Goal: Task Accomplishment & Management: Use online tool/utility

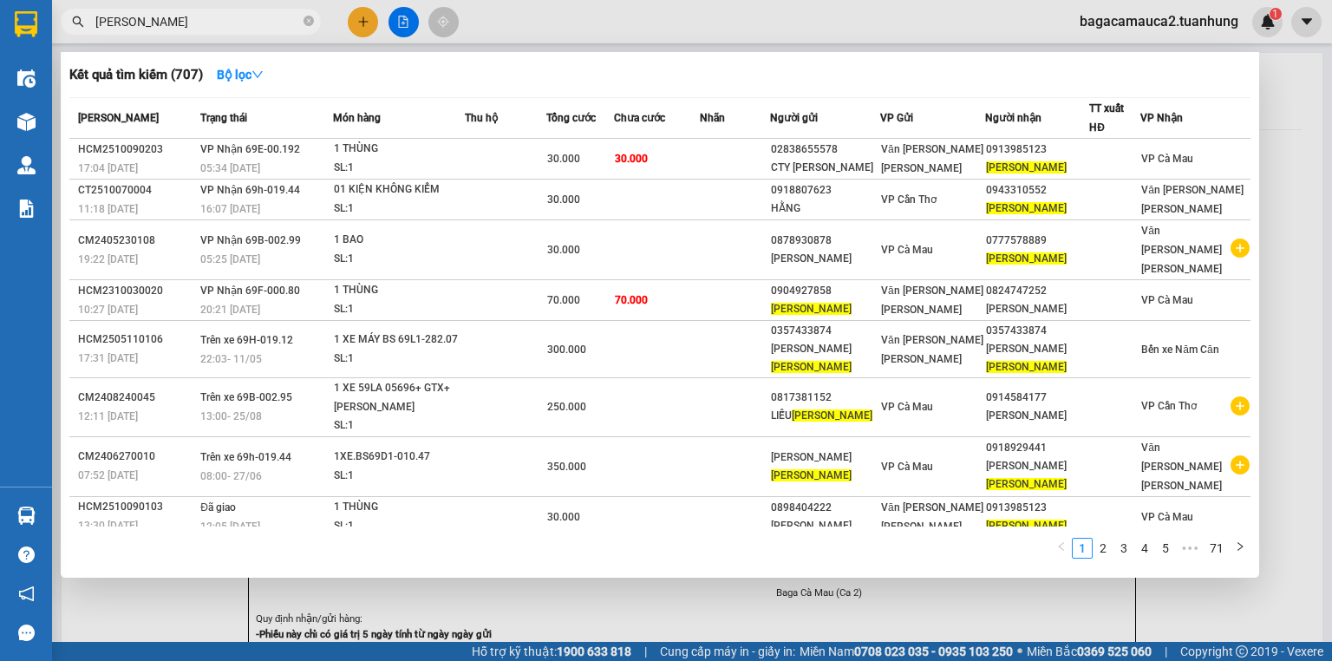
click at [301, 22] on span "[PERSON_NAME]" at bounding box center [191, 22] width 260 height 26
click at [307, 17] on icon "close-circle" at bounding box center [309, 21] width 10 height 10
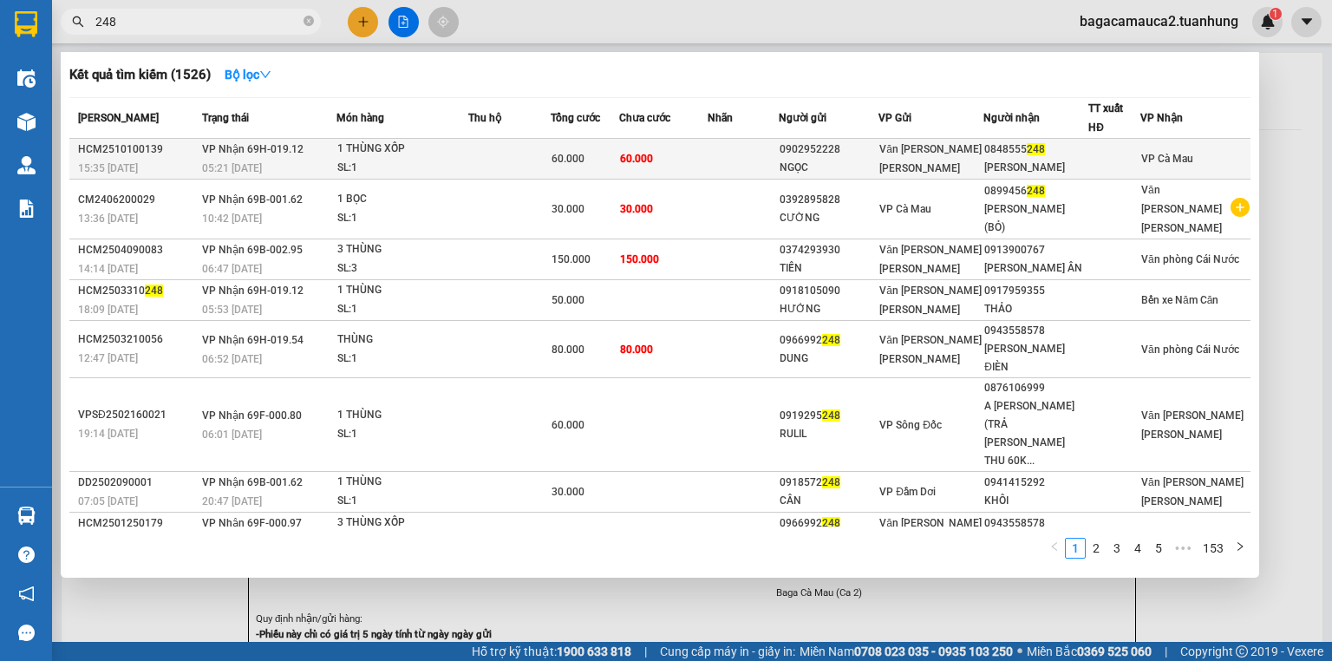
type input "248"
click at [703, 160] on td "60.000" at bounding box center [663, 159] width 88 height 41
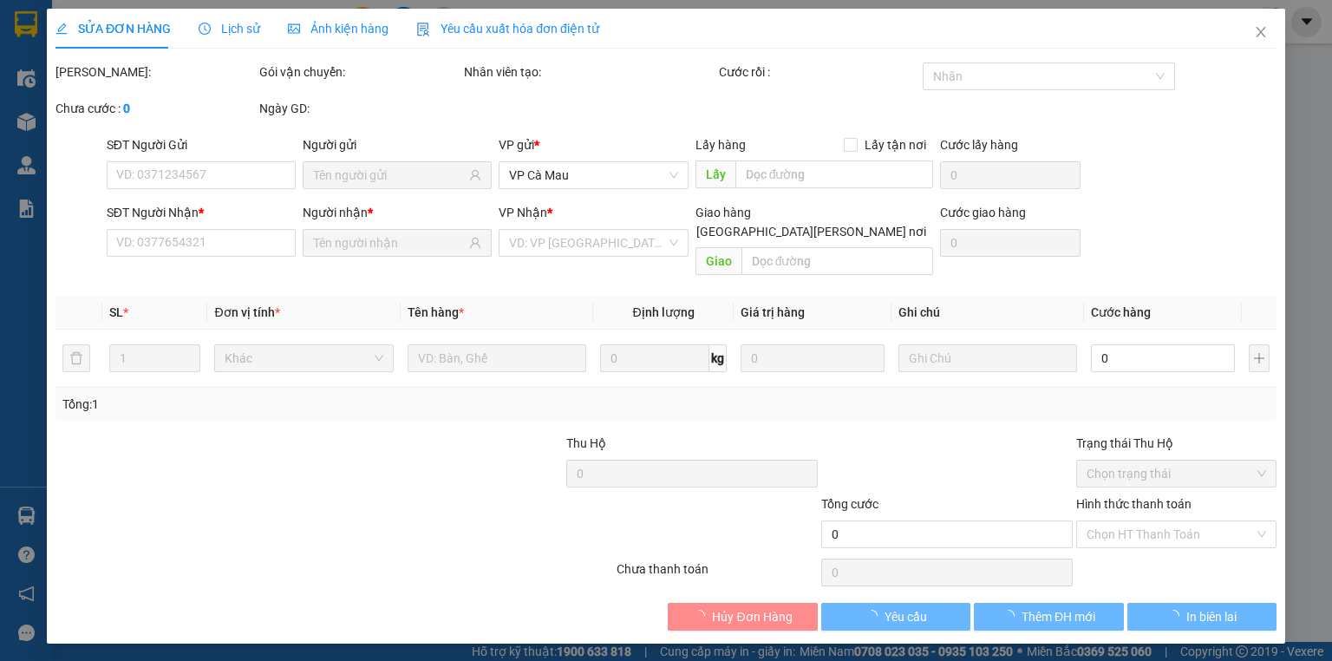
type input "0902952228"
type input "NGỌC"
type input "0848555248"
type input "[PERSON_NAME]"
type input "60.000"
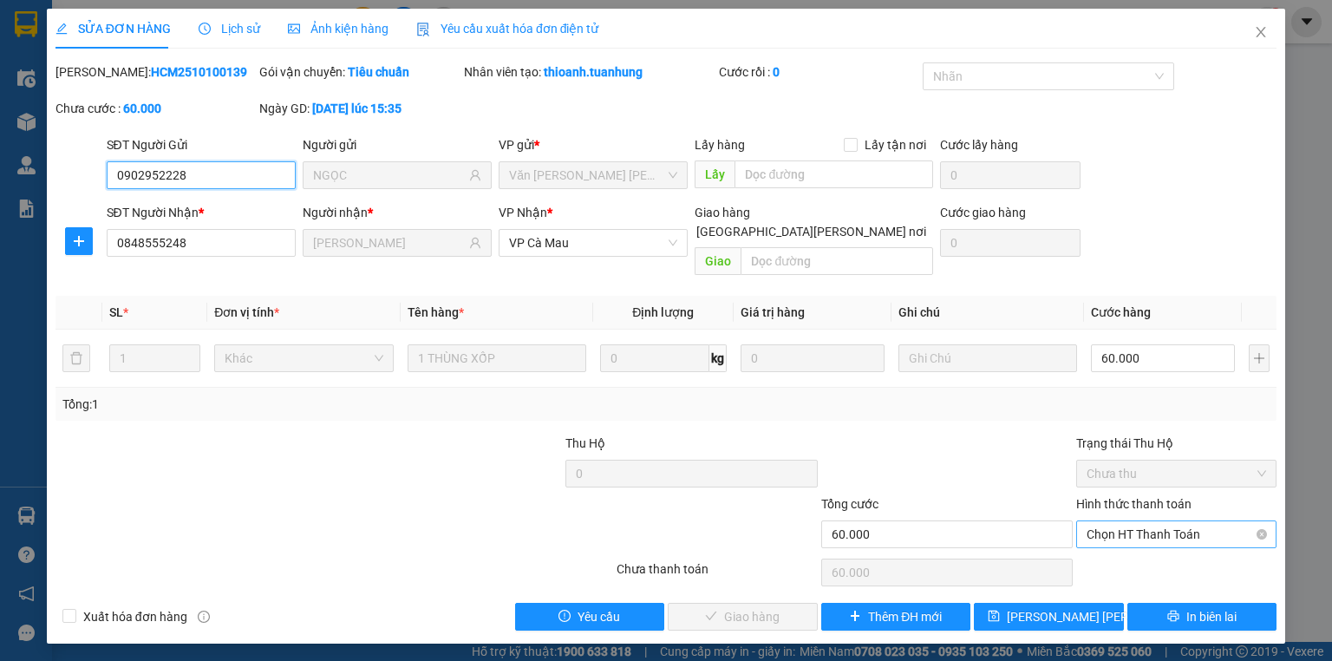
click at [1192, 521] on span "Chọn HT Thanh Toán" at bounding box center [1177, 534] width 180 height 26
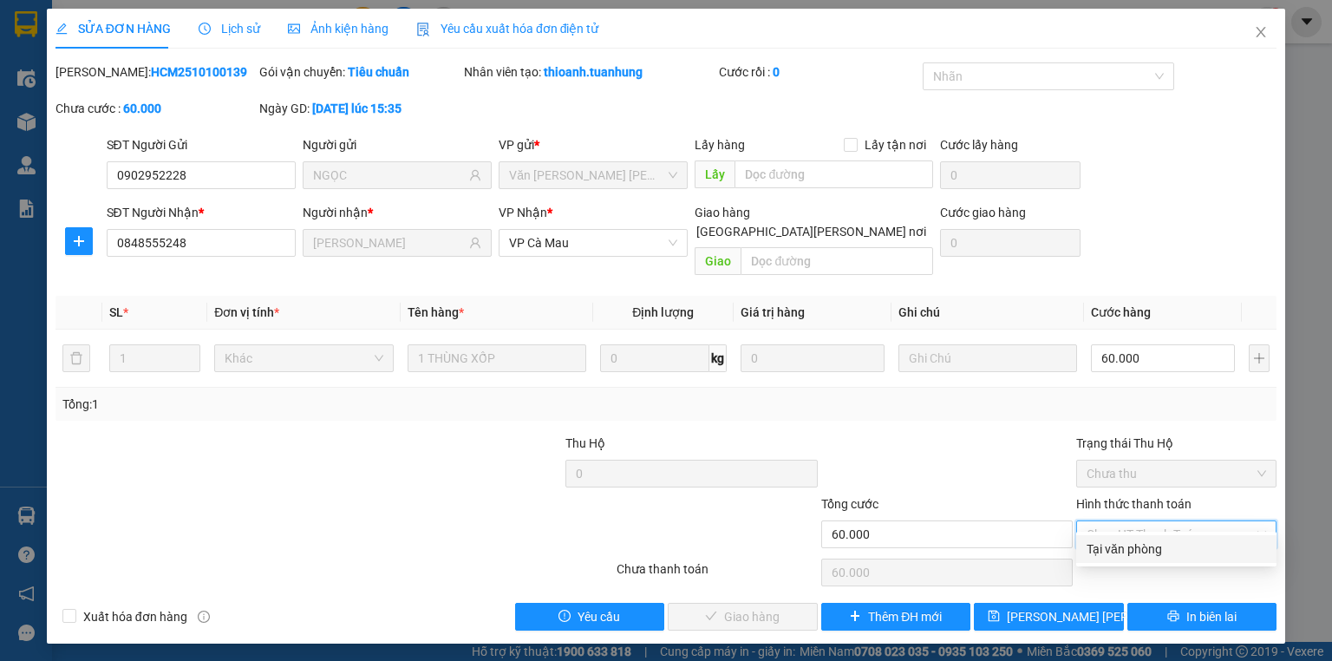
click at [1181, 547] on div "Tại văn phòng" at bounding box center [1177, 549] width 180 height 19
type input "0"
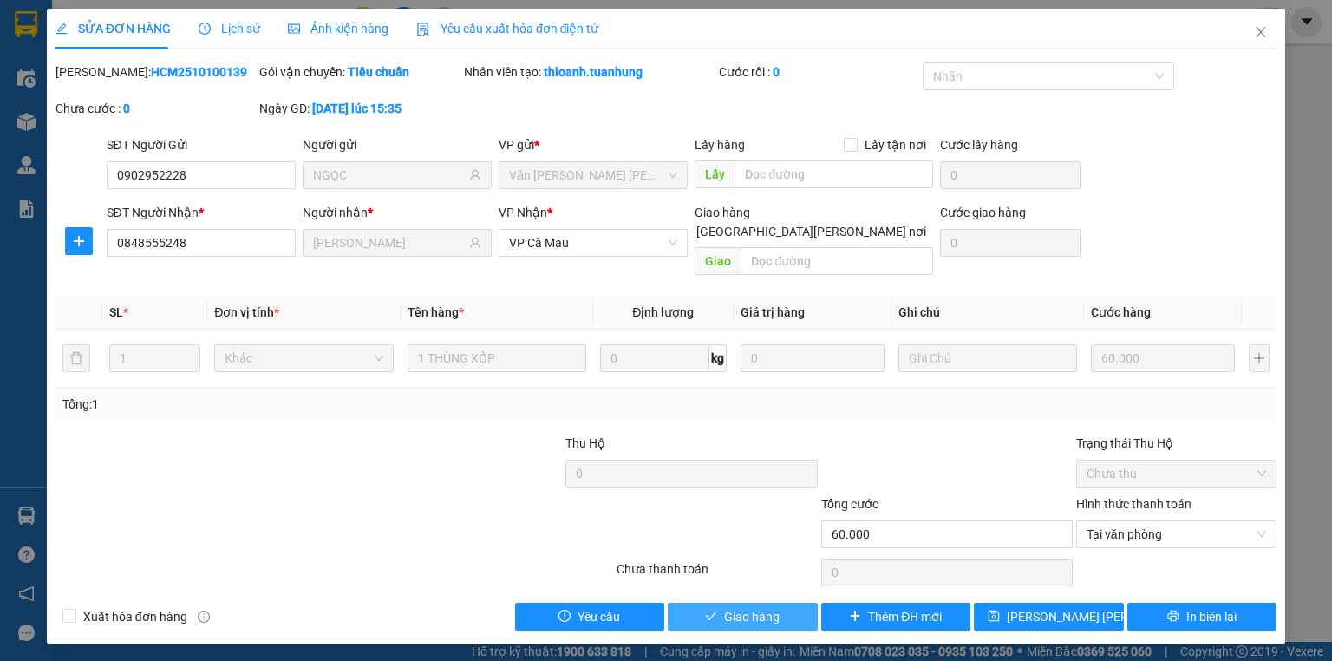
click at [767, 607] on span "Giao hàng" at bounding box center [752, 616] width 56 height 19
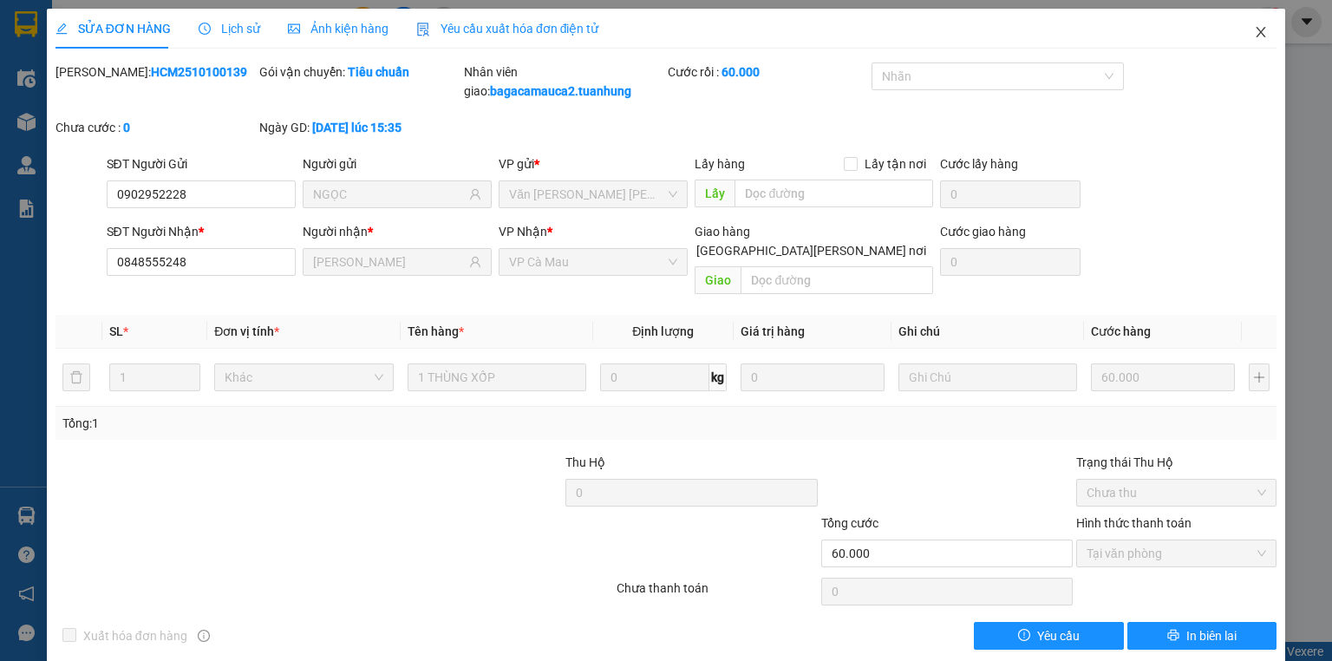
click at [1254, 33] on icon "close" at bounding box center [1261, 32] width 14 height 14
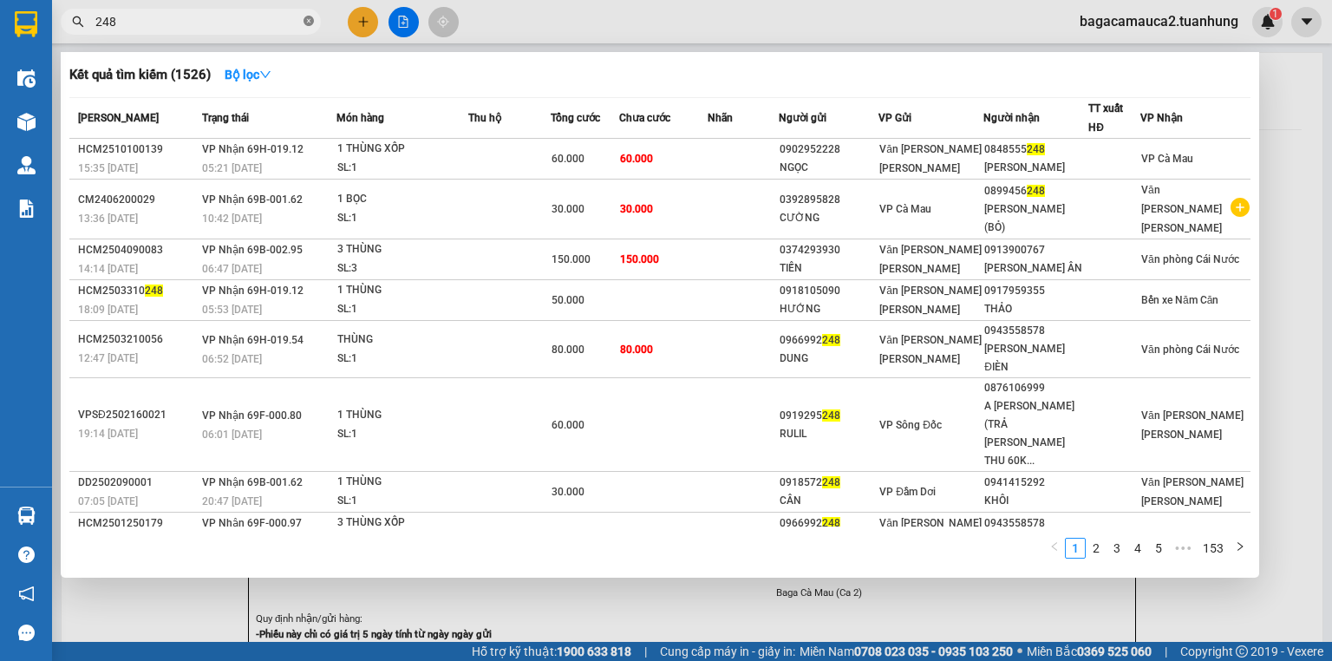
click at [304, 23] on icon "close-circle" at bounding box center [309, 21] width 10 height 10
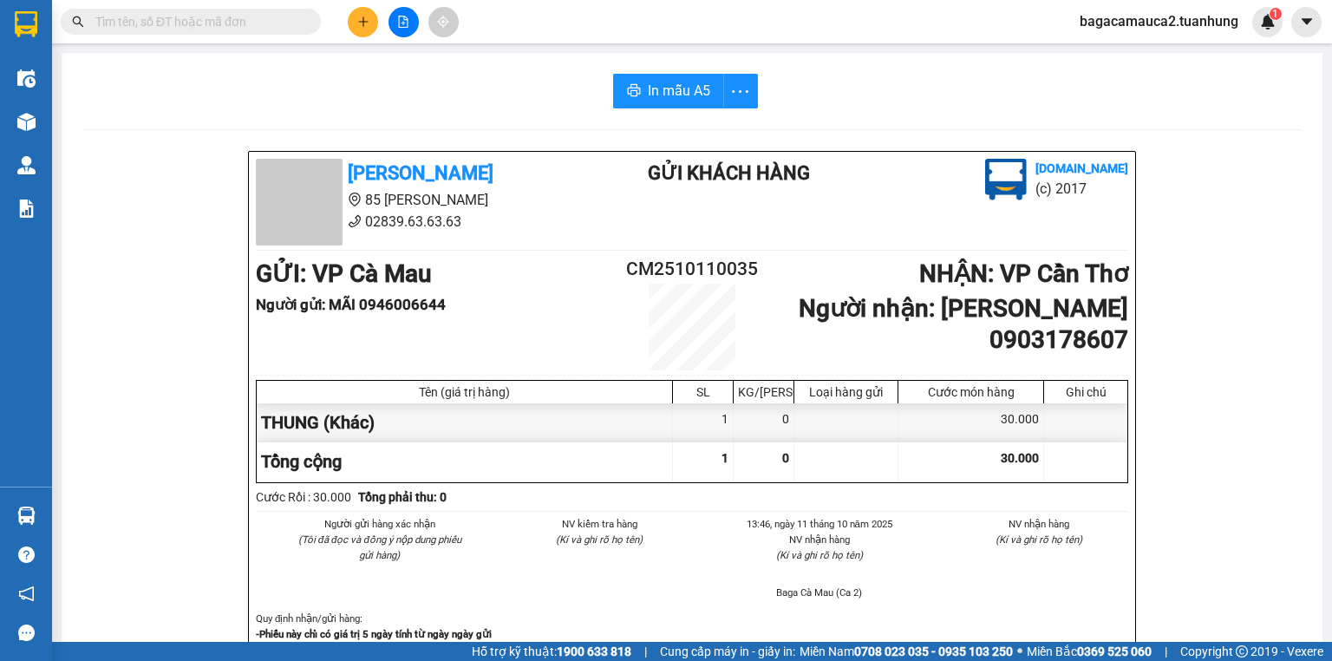
click at [226, 25] on input "text" at bounding box center [197, 21] width 205 height 19
type input "752"
